Goal: Check status: Check status

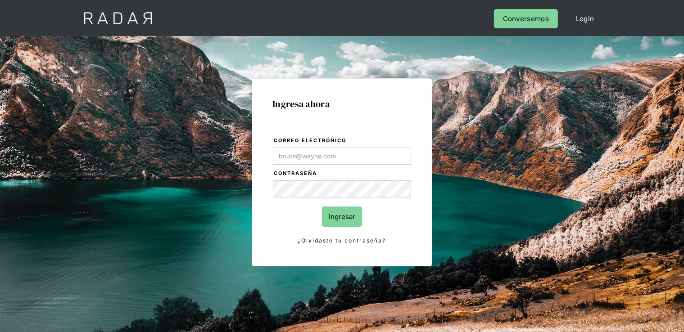
type input "[PERSON_NAME][EMAIL_ADDRESS][DOMAIN_NAME]"
click at [337, 220] on input "Ingresar" at bounding box center [342, 217] width 40 height 20
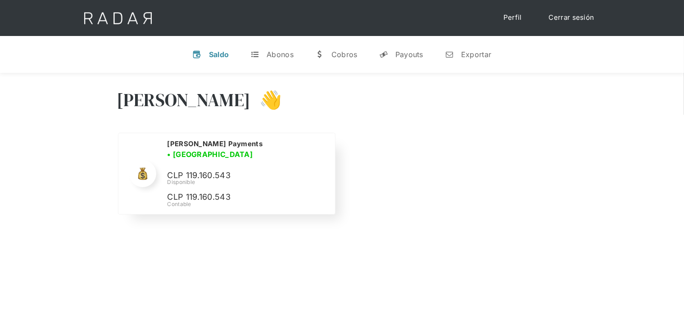
click at [209, 169] on p "CLP 119.160.543" at bounding box center [234, 175] width 135 height 13
copy p "119.160.543"
